Goal: Transaction & Acquisition: Obtain resource

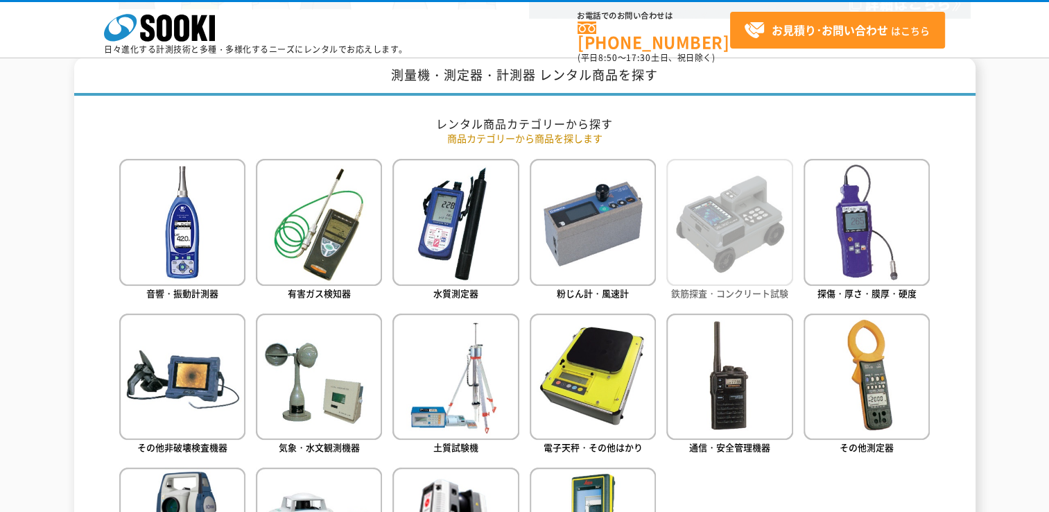
click at [723, 232] on img at bounding box center [729, 222] width 126 height 126
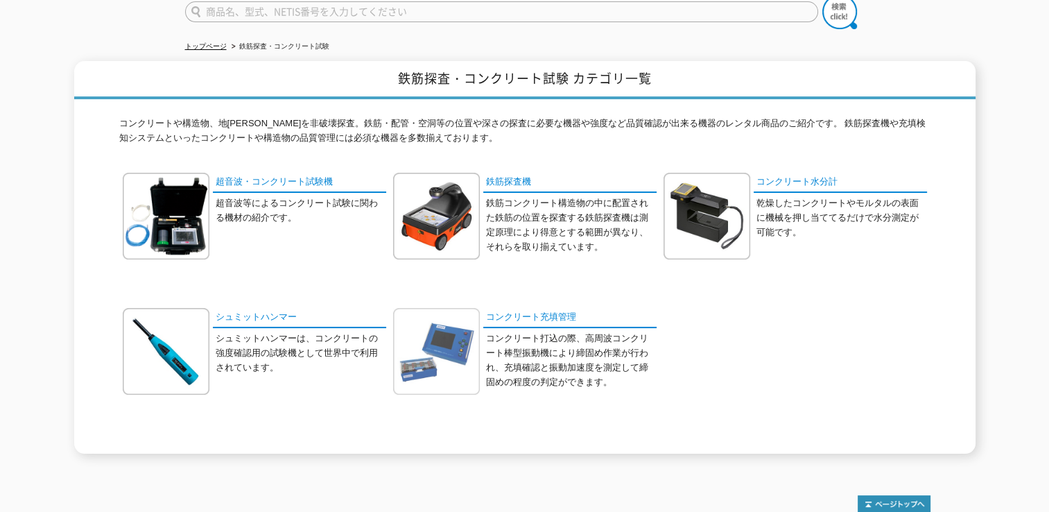
scroll to position [208, 0]
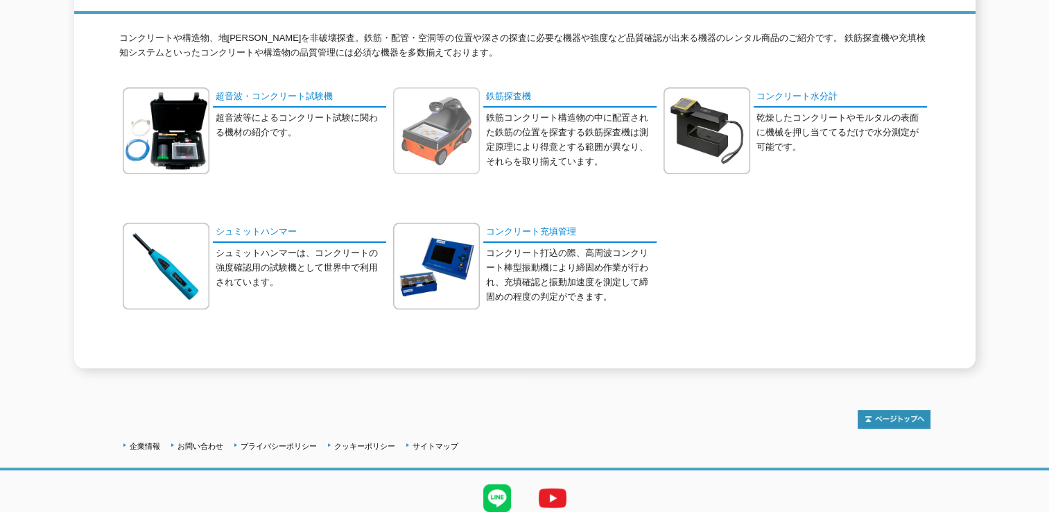
click at [449, 126] on img at bounding box center [436, 130] width 87 height 87
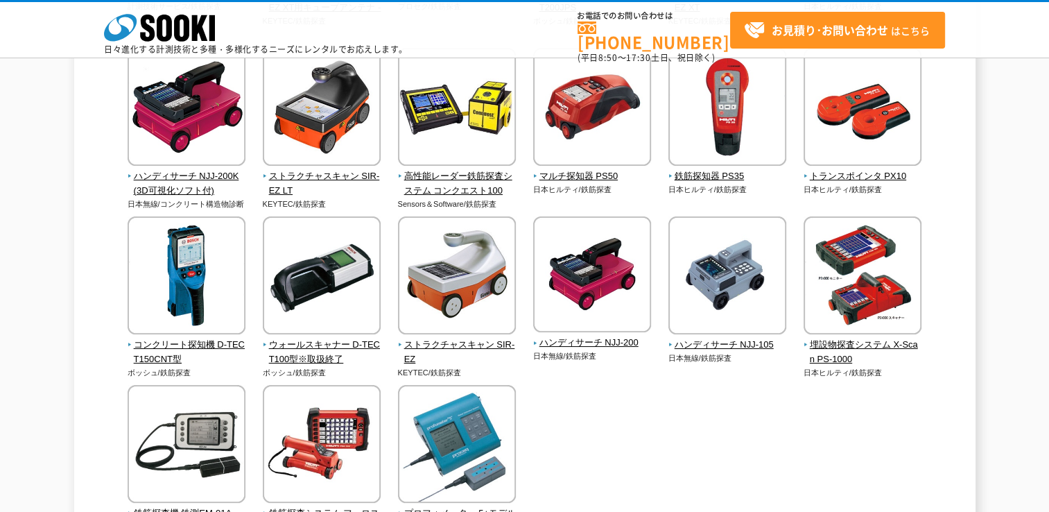
scroll to position [555, 0]
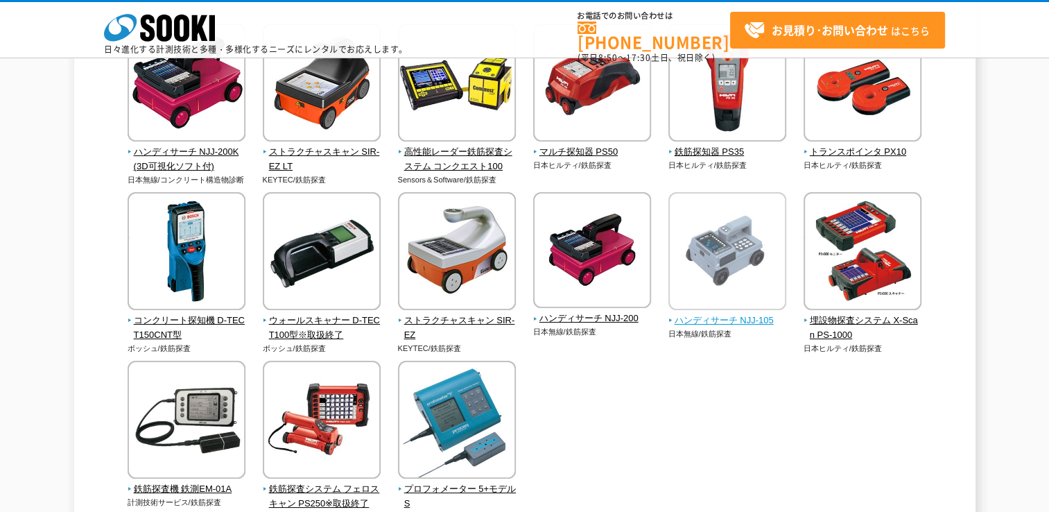
click at [729, 322] on span "ハンディサーチ NJJ-105" at bounding box center [727, 320] width 119 height 15
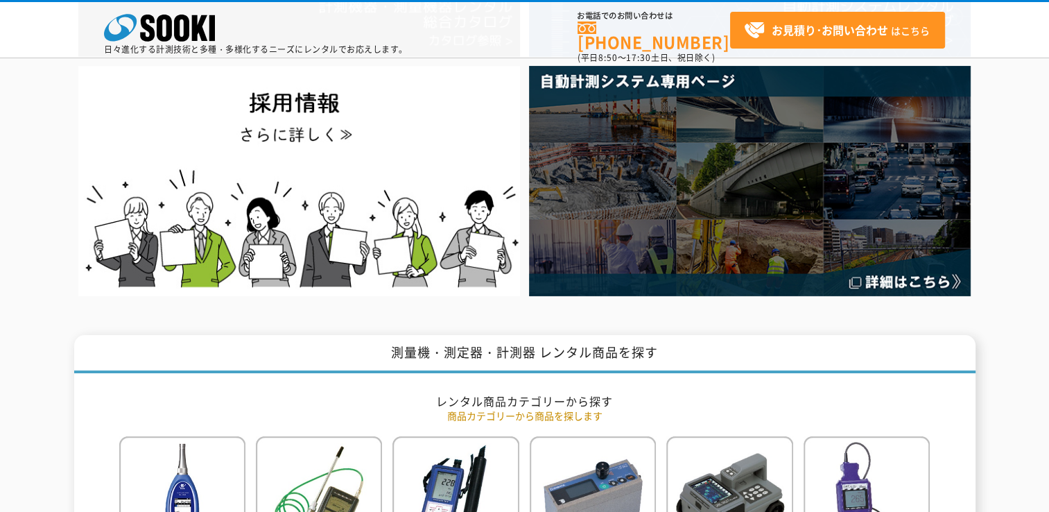
scroll to position [624, 0]
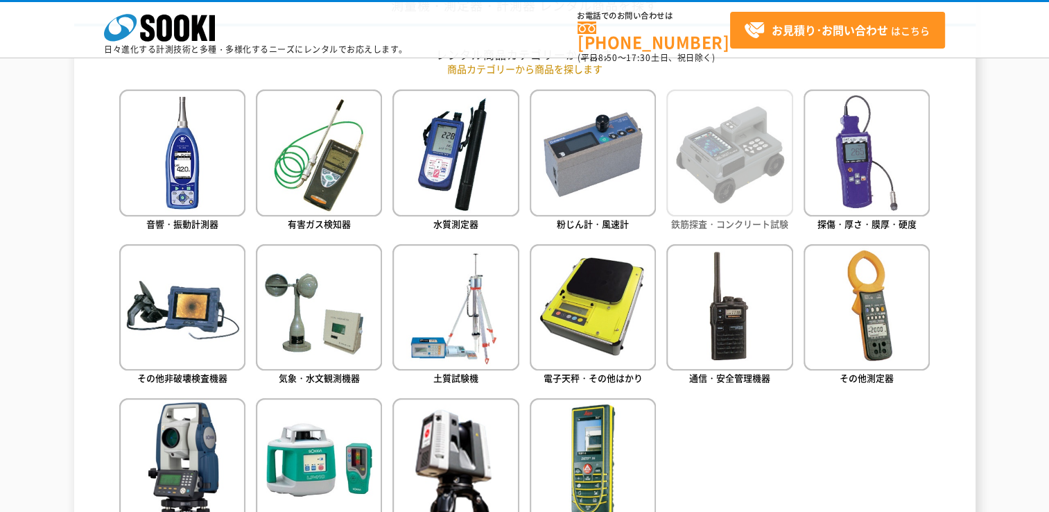
click at [727, 196] on img at bounding box center [729, 152] width 126 height 126
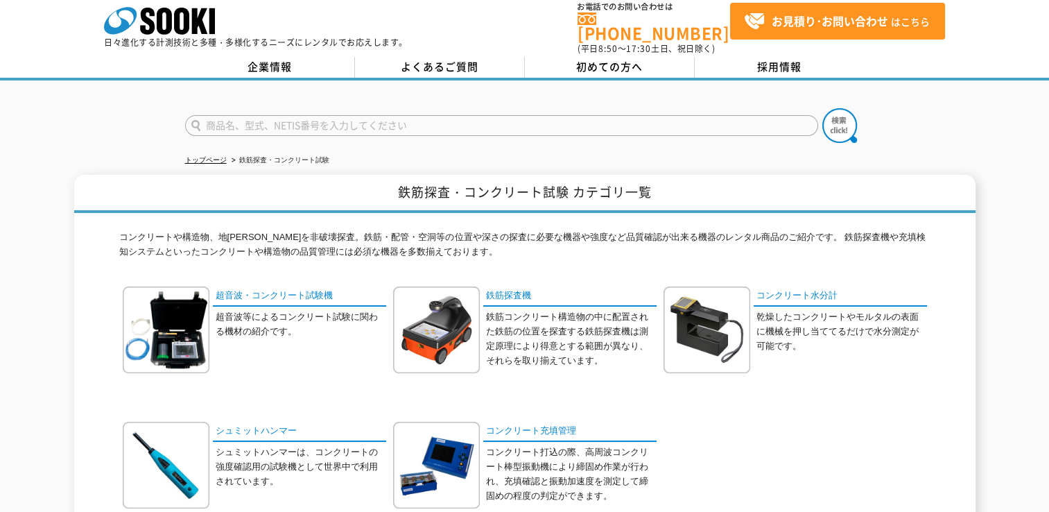
scroll to position [139, 0]
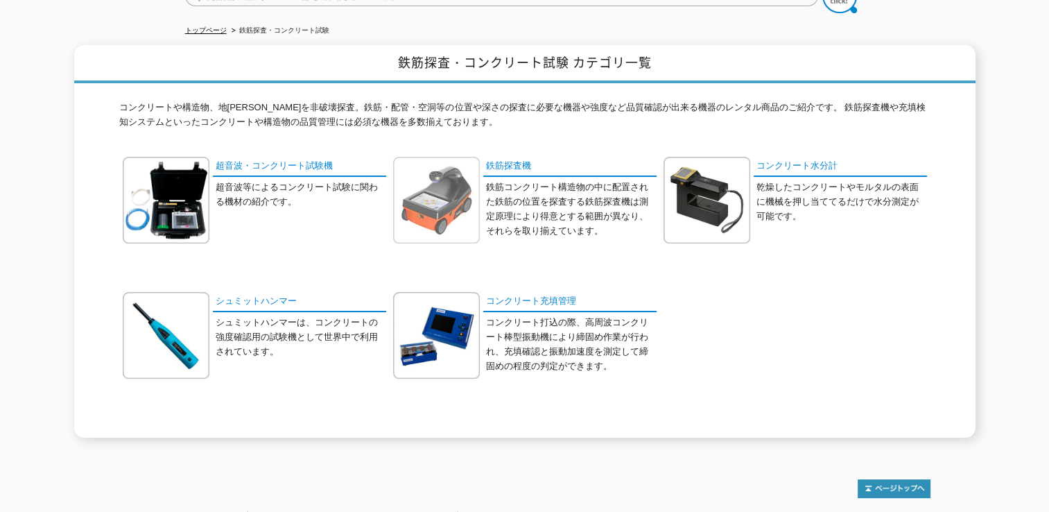
click at [438, 204] on img at bounding box center [436, 200] width 87 height 87
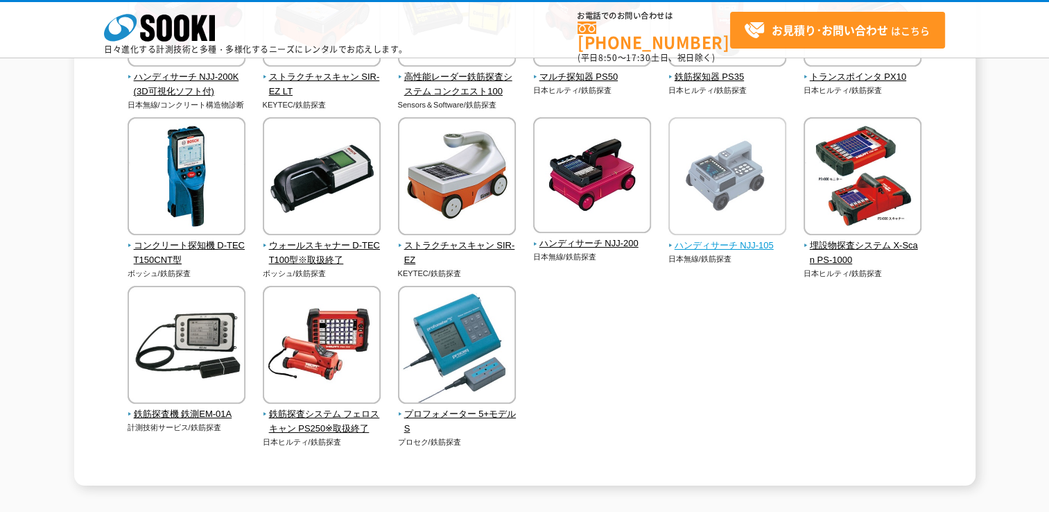
scroll to position [555, 0]
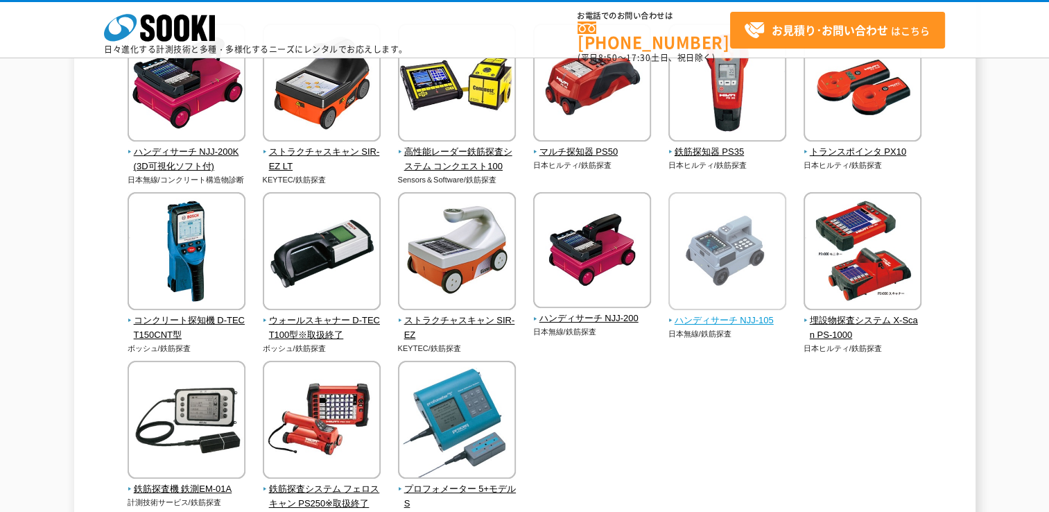
click at [725, 268] on img at bounding box center [727, 252] width 118 height 121
